Goal: Task Accomplishment & Management: Use online tool/utility

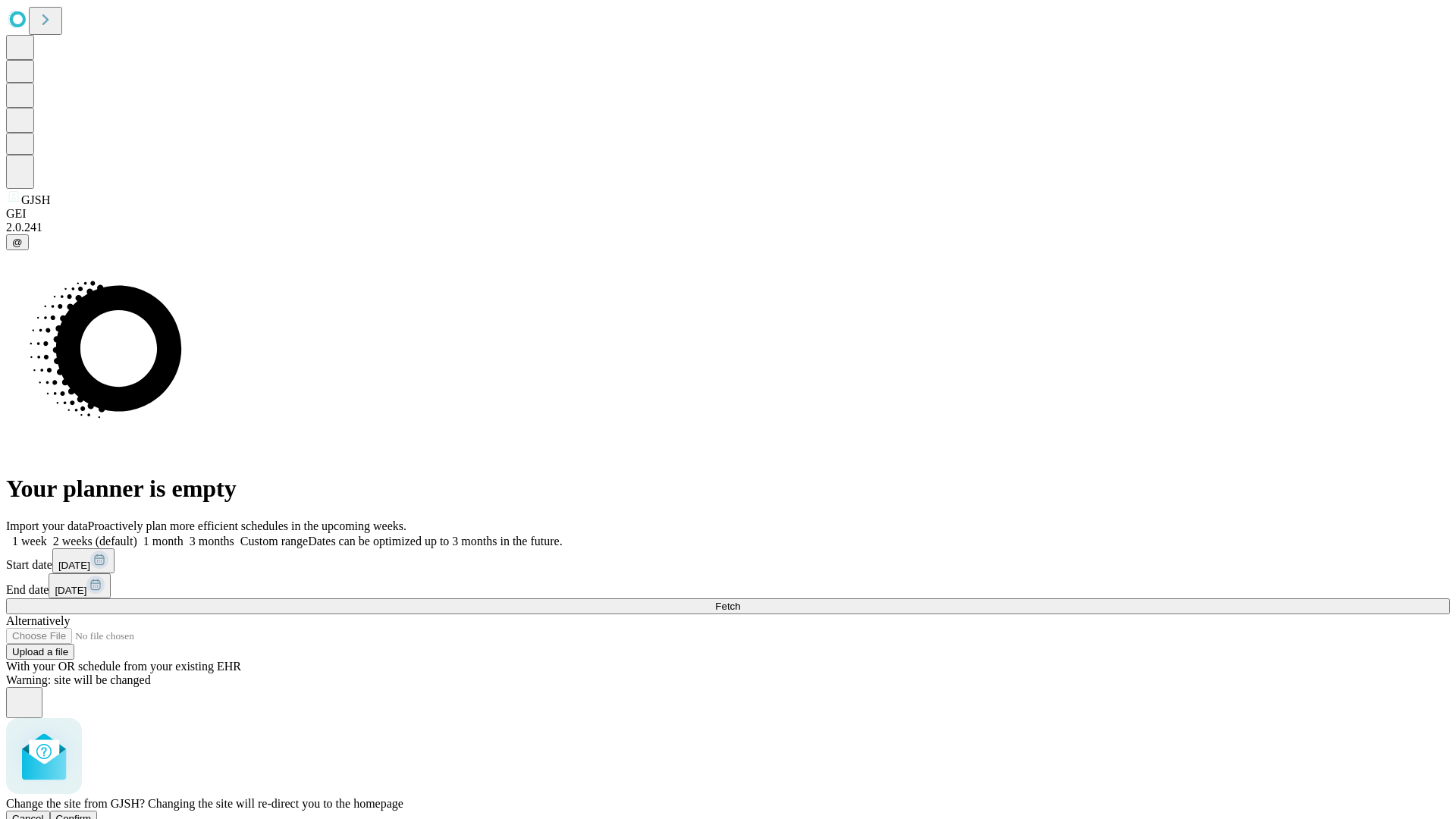
click at [91, 813] on span "Confirm" at bounding box center [74, 818] width 35 height 12
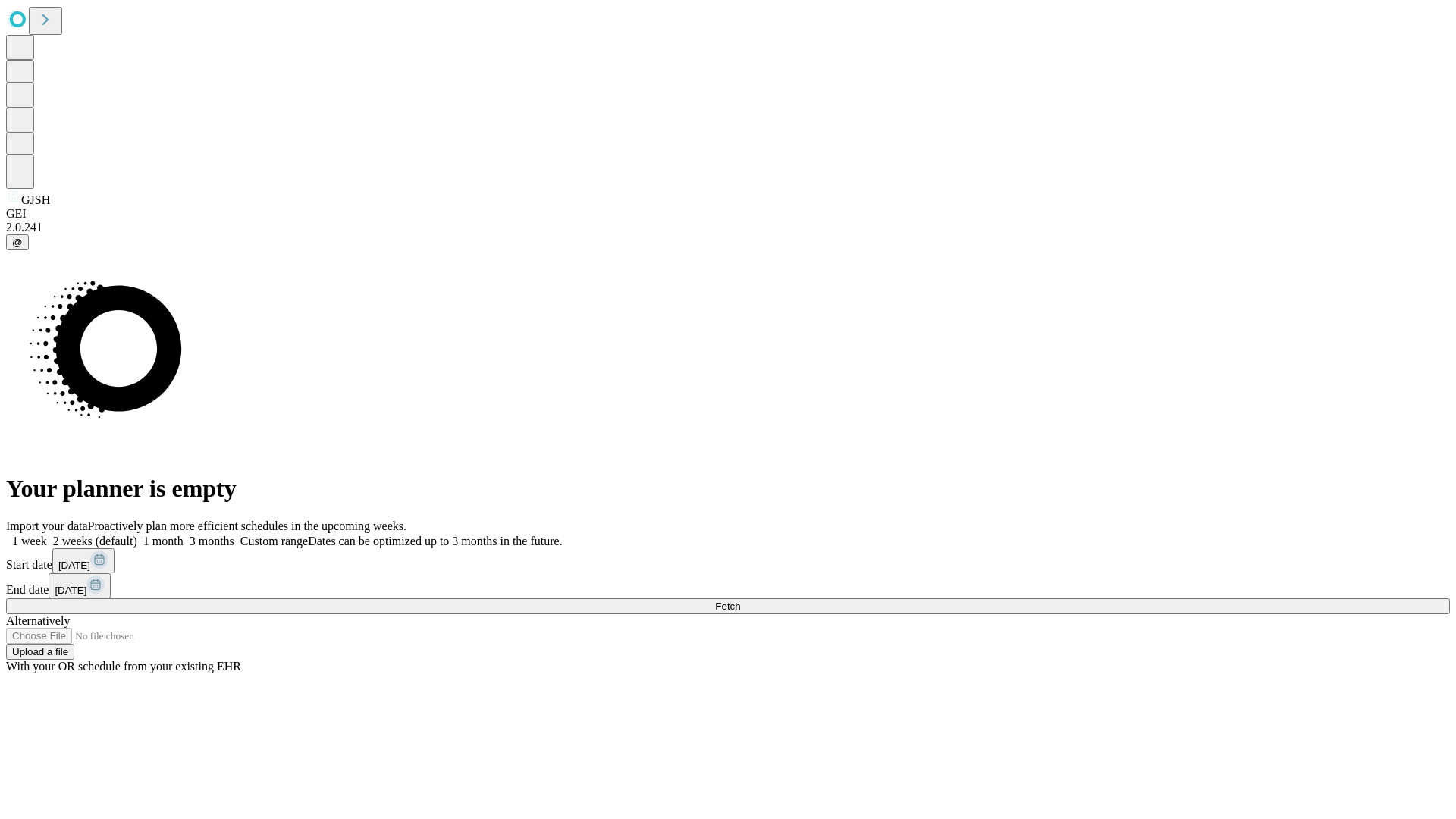
click at [137, 535] on label "2 weeks (default)" at bounding box center [91, 541] width 90 height 13
click at [740, 601] on span "Fetch" at bounding box center [727, 606] width 25 height 12
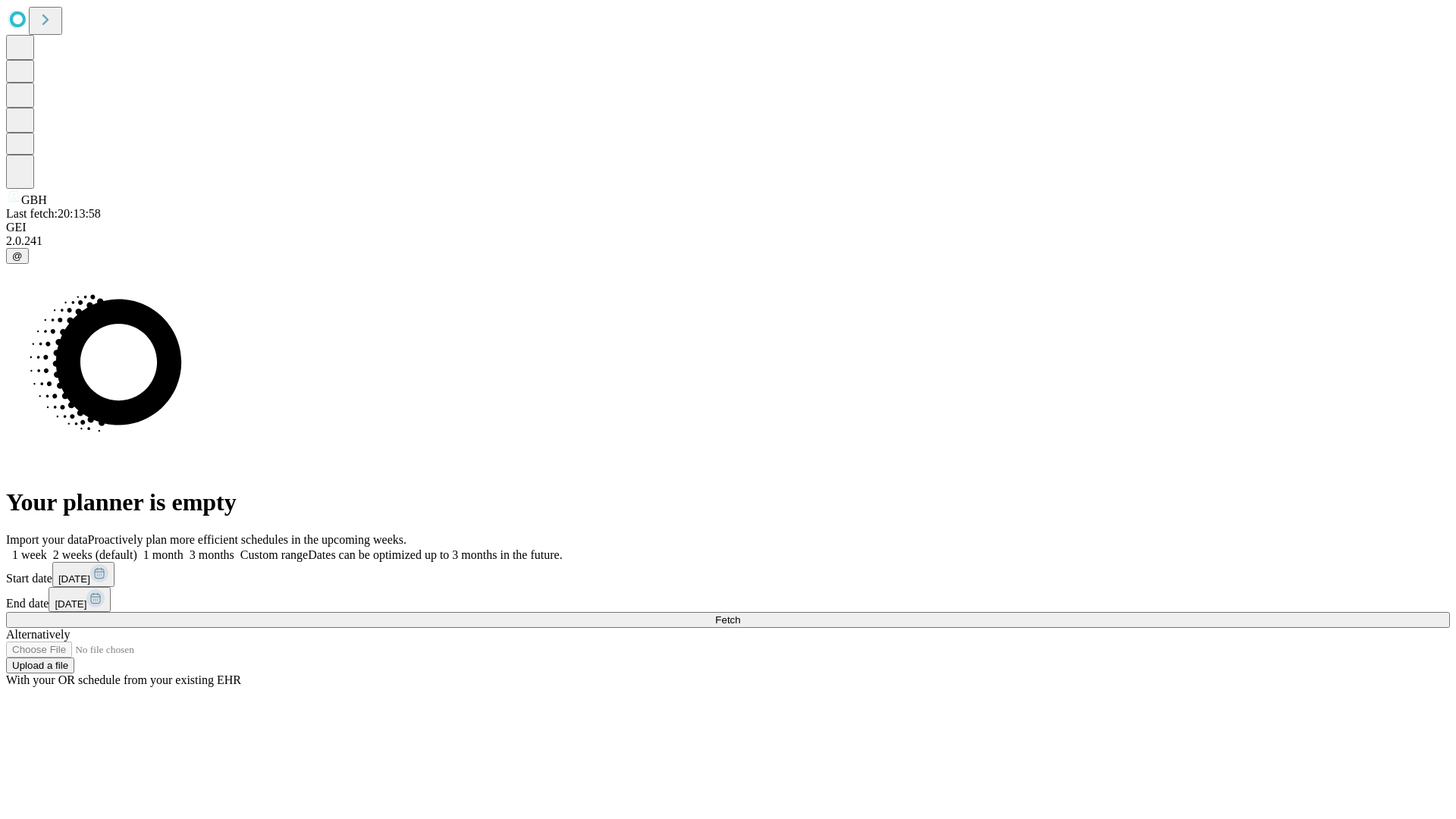
click at [137, 549] on label "2 weeks (default)" at bounding box center [91, 555] width 90 height 13
click at [740, 615] on span "Fetch" at bounding box center [727, 620] width 25 height 12
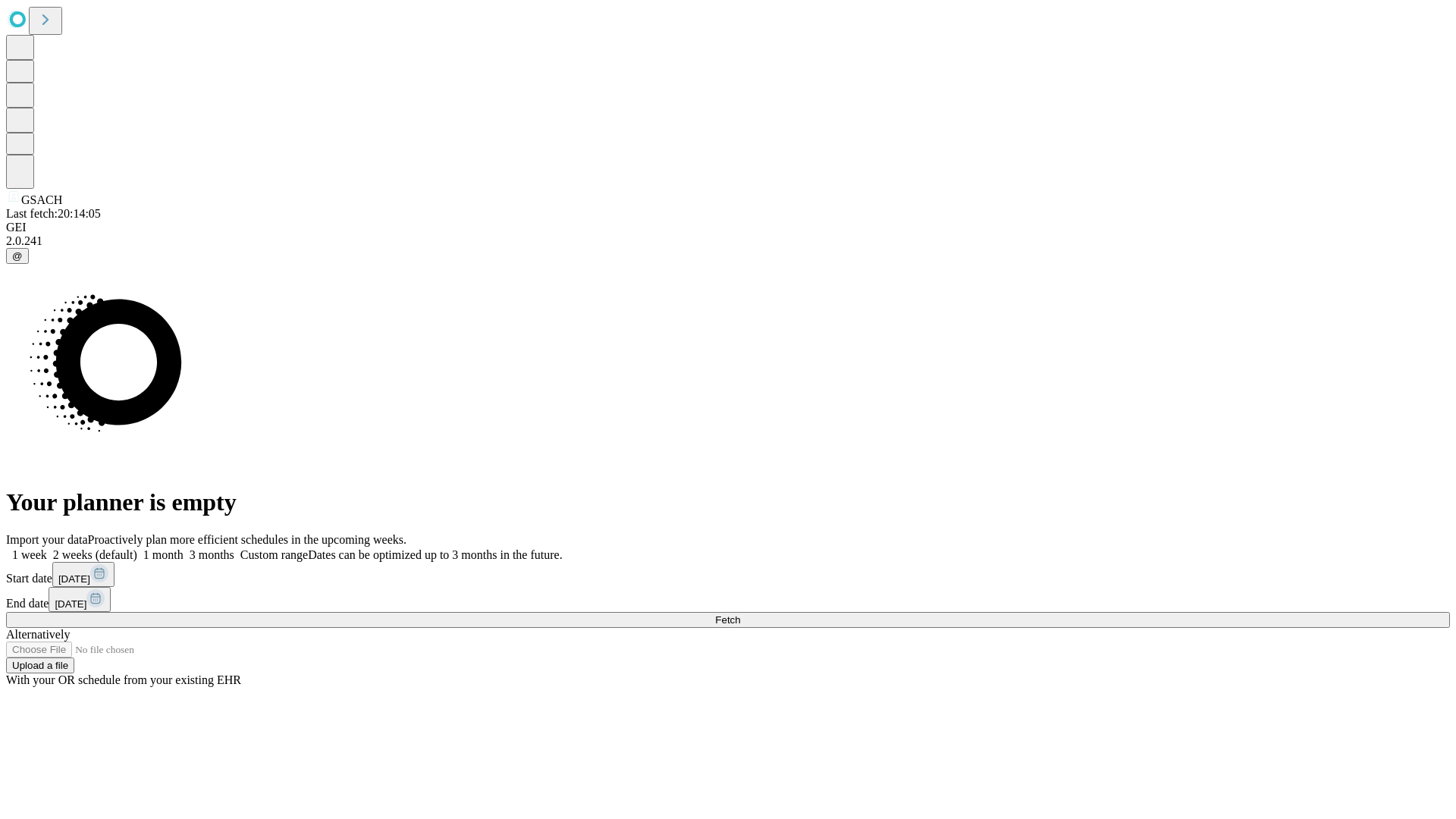
click at [137, 549] on label "2 weeks (default)" at bounding box center [91, 555] width 90 height 13
click at [740, 615] on span "Fetch" at bounding box center [727, 620] width 25 height 12
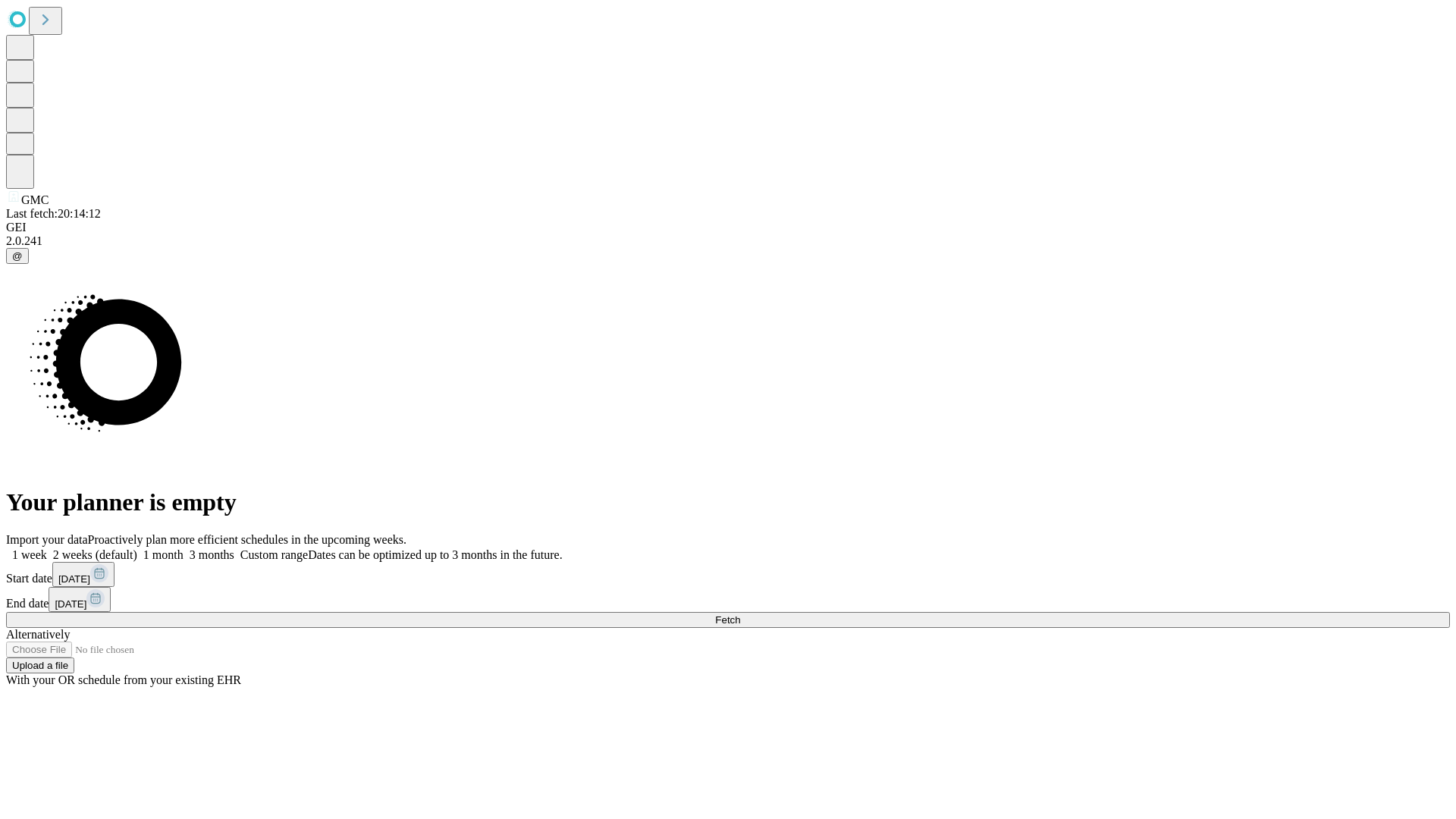
click at [137, 549] on label "2 weeks (default)" at bounding box center [91, 555] width 90 height 13
click at [740, 615] on span "Fetch" at bounding box center [727, 620] width 25 height 12
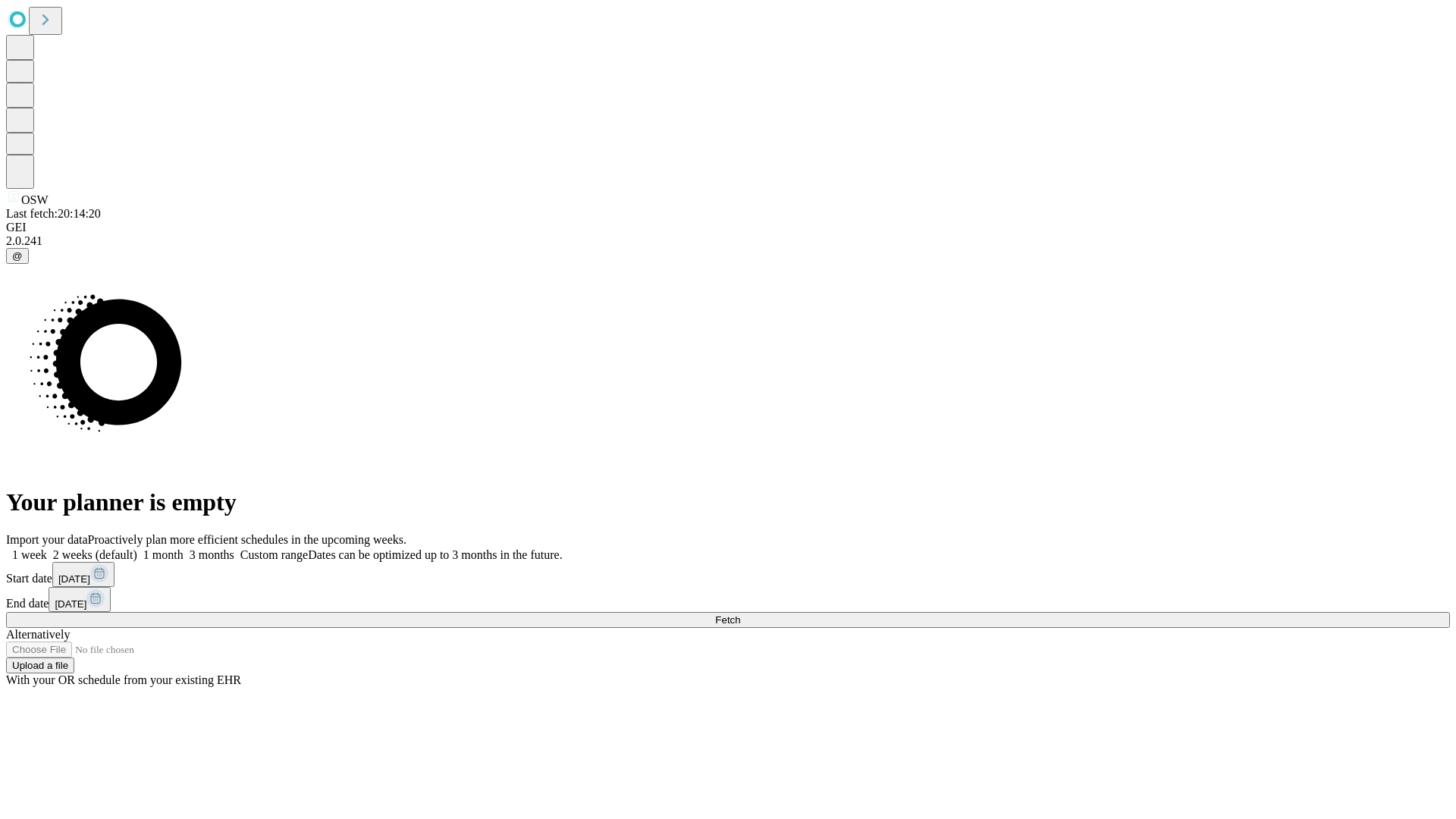
click at [137, 549] on label "2 weeks (default)" at bounding box center [91, 555] width 90 height 13
click at [740, 615] on span "Fetch" at bounding box center [727, 620] width 25 height 12
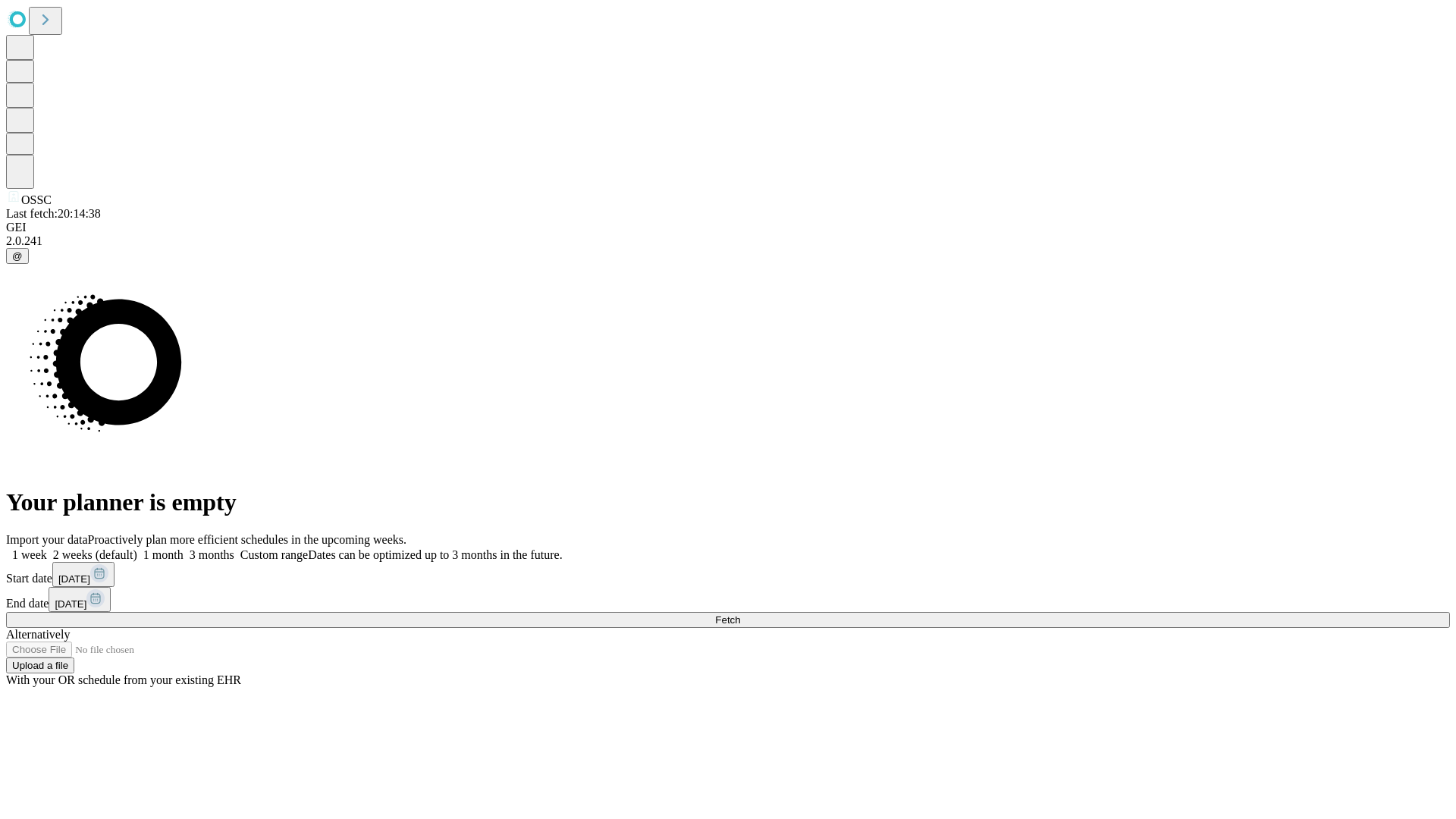
click at [137, 549] on label "2 weeks (default)" at bounding box center [91, 555] width 90 height 13
click at [740, 615] on span "Fetch" at bounding box center [727, 620] width 25 height 12
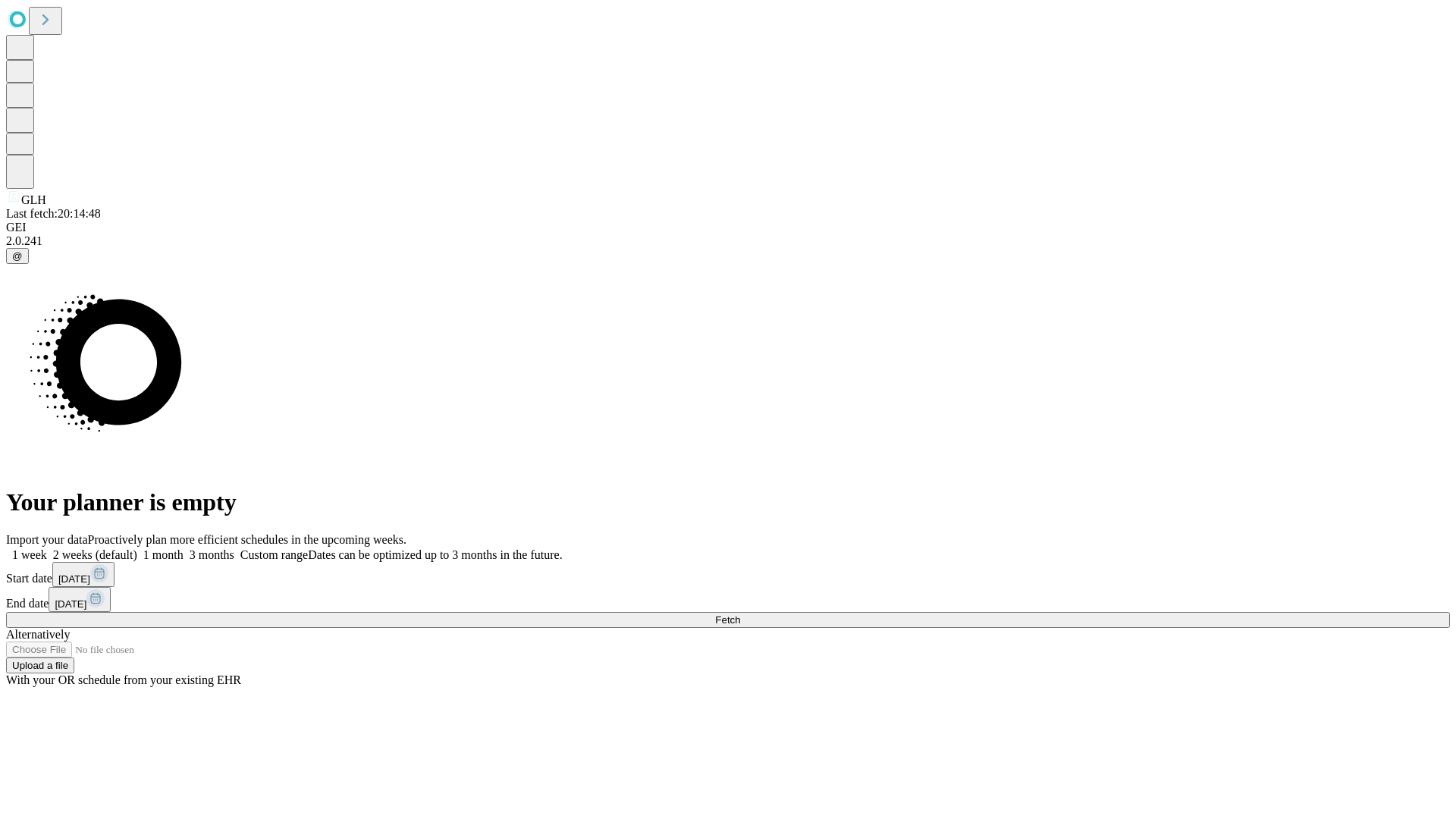
click at [137, 549] on label "2 weeks (default)" at bounding box center [91, 555] width 90 height 13
click at [740, 615] on span "Fetch" at bounding box center [727, 620] width 25 height 12
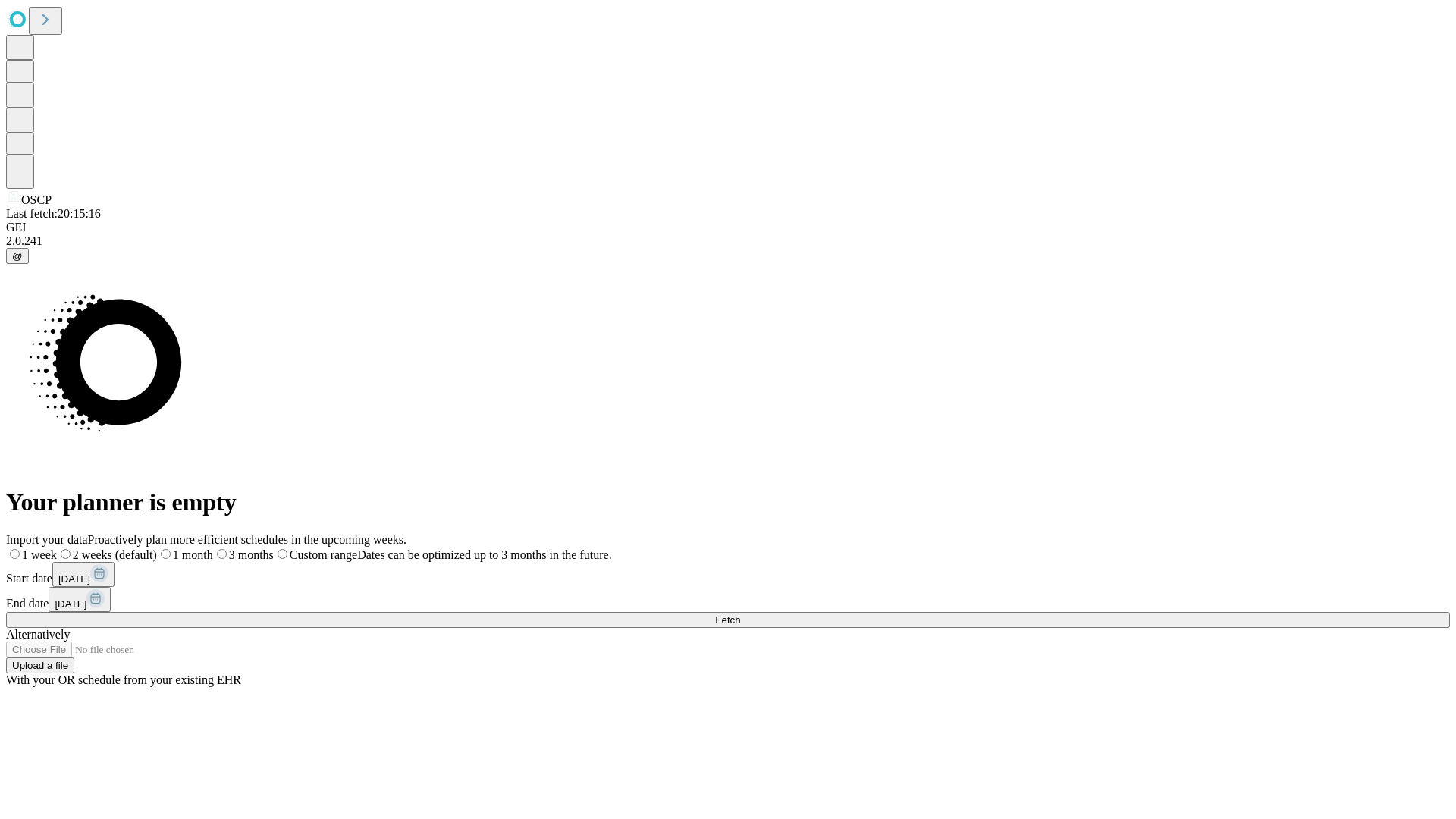
click at [157, 549] on label "2 weeks (default)" at bounding box center [107, 555] width 100 height 13
click at [740, 615] on span "Fetch" at bounding box center [727, 620] width 25 height 12
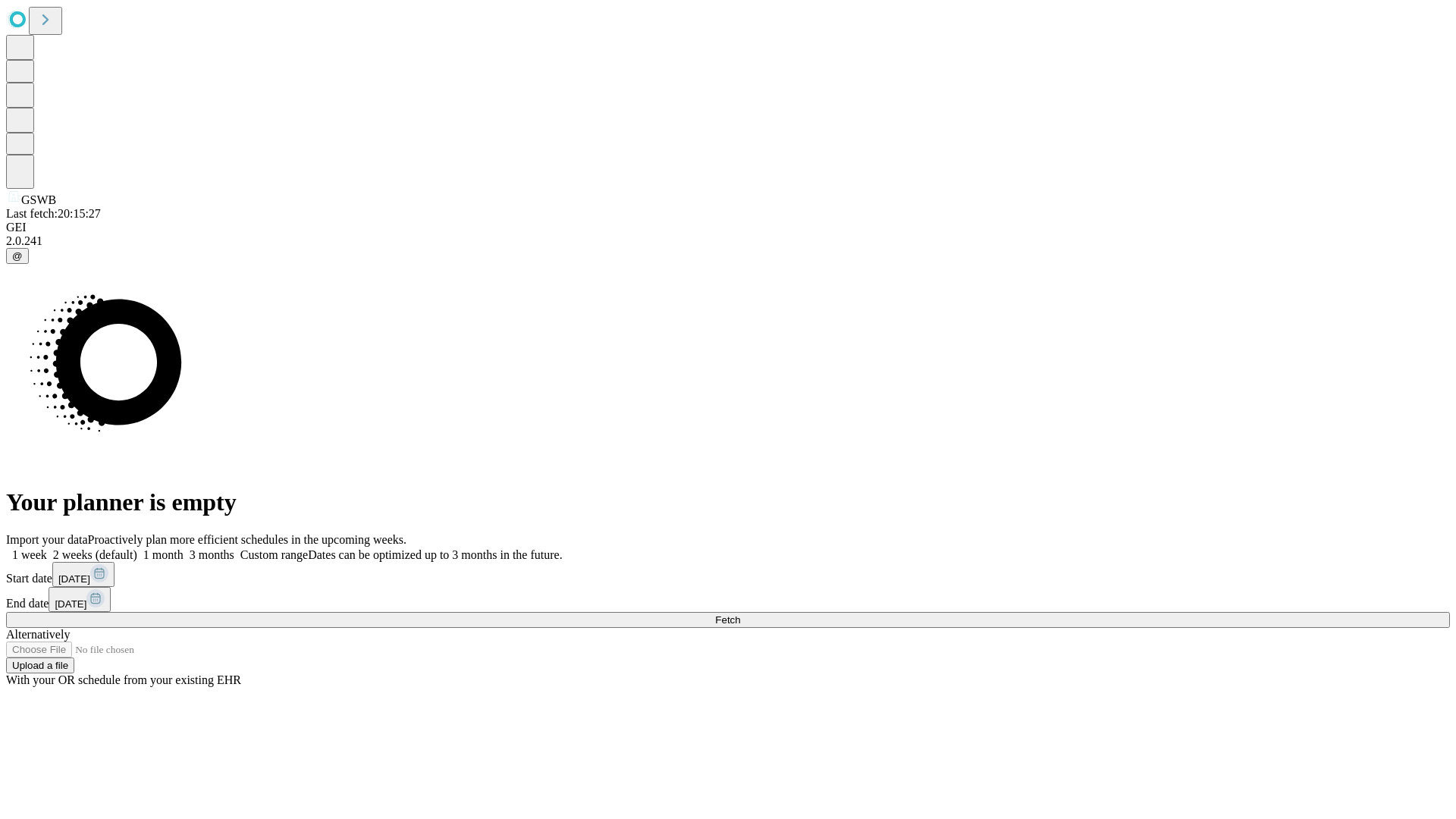
click at [137, 549] on label "2 weeks (default)" at bounding box center [91, 555] width 90 height 13
click at [740, 615] on span "Fetch" at bounding box center [727, 620] width 25 height 12
